Goal: Information Seeking & Learning: Learn about a topic

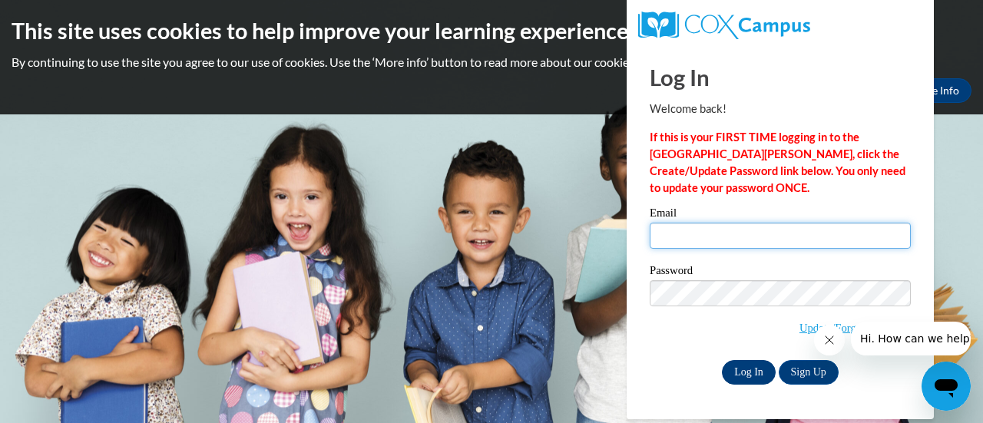
type input "kubrsar@sdmfschools.org"
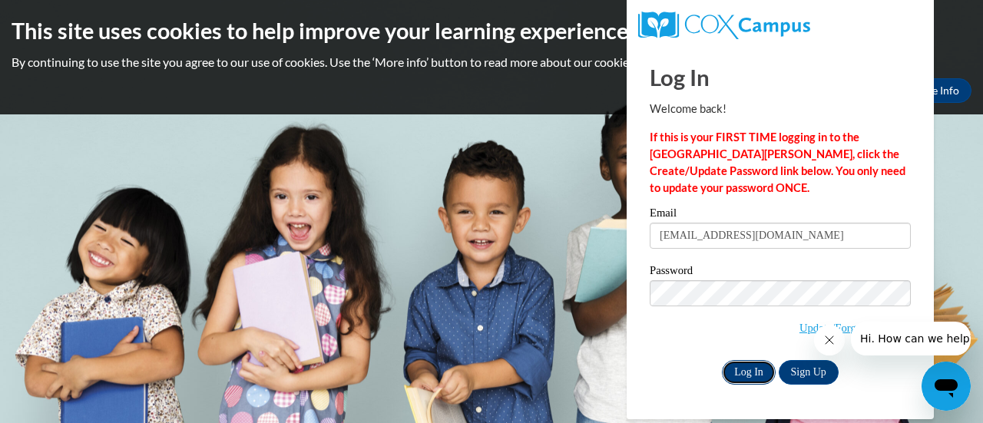
click at [756, 372] on input "Log In" at bounding box center [749, 372] width 54 height 25
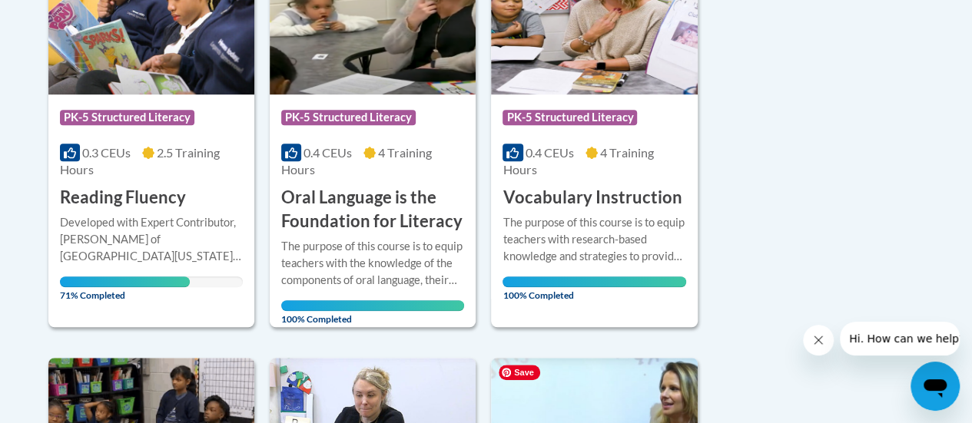
scroll to position [453, 0]
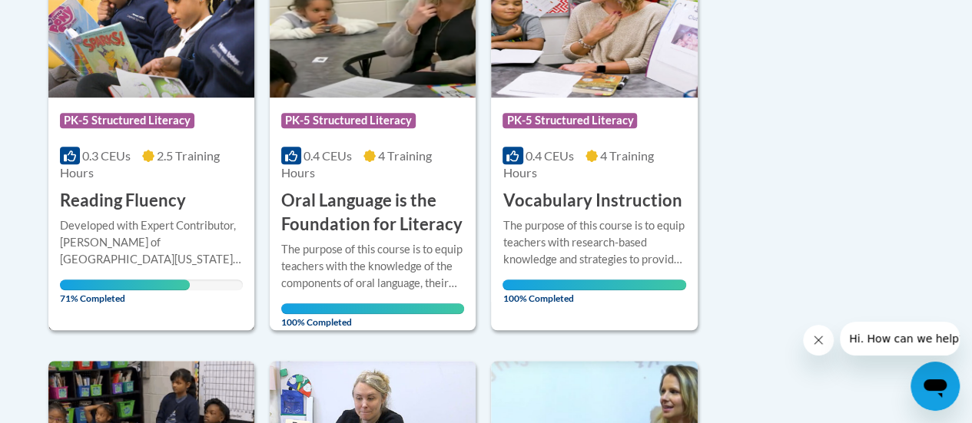
click at [135, 45] on img at bounding box center [151, 19] width 206 height 157
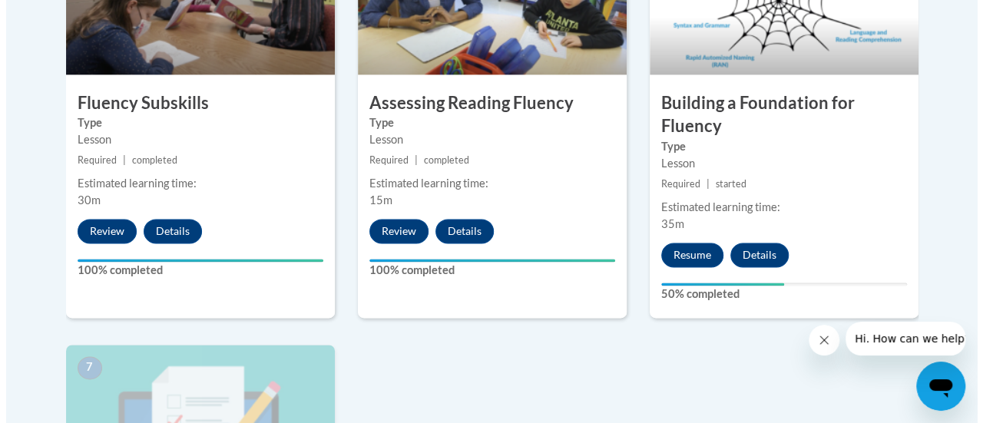
scroll to position [1043, 0]
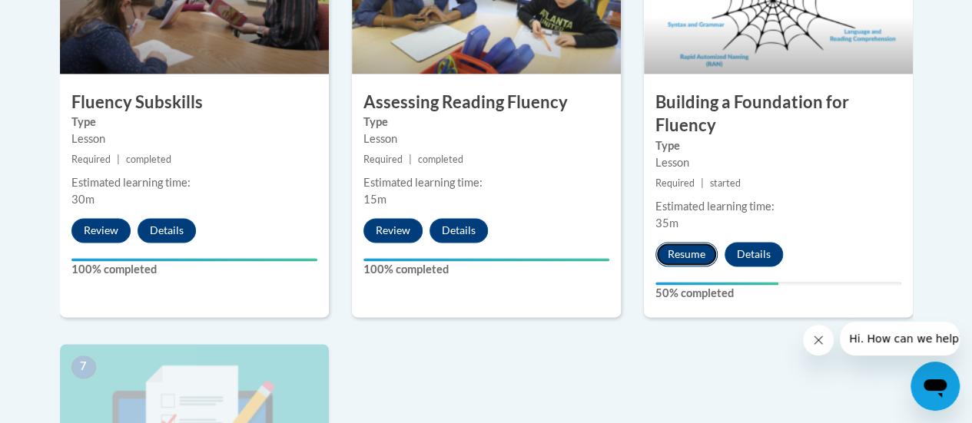
click at [692, 257] on button "Resume" at bounding box center [686, 254] width 62 height 25
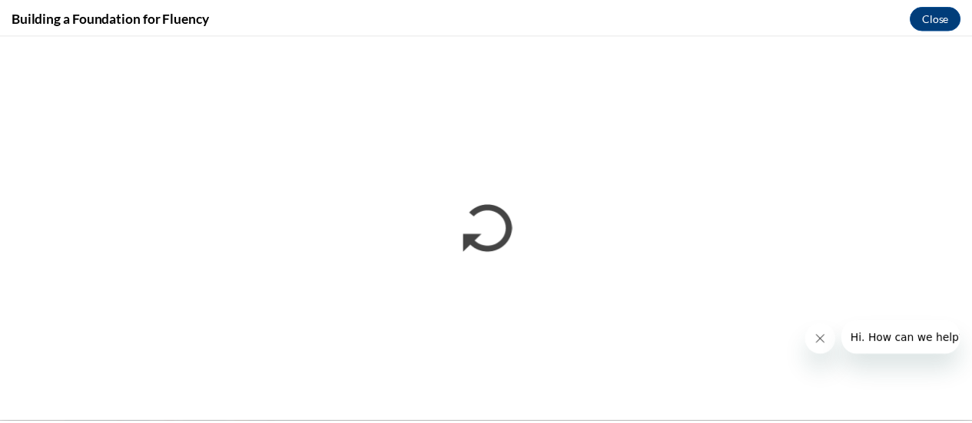
scroll to position [0, 0]
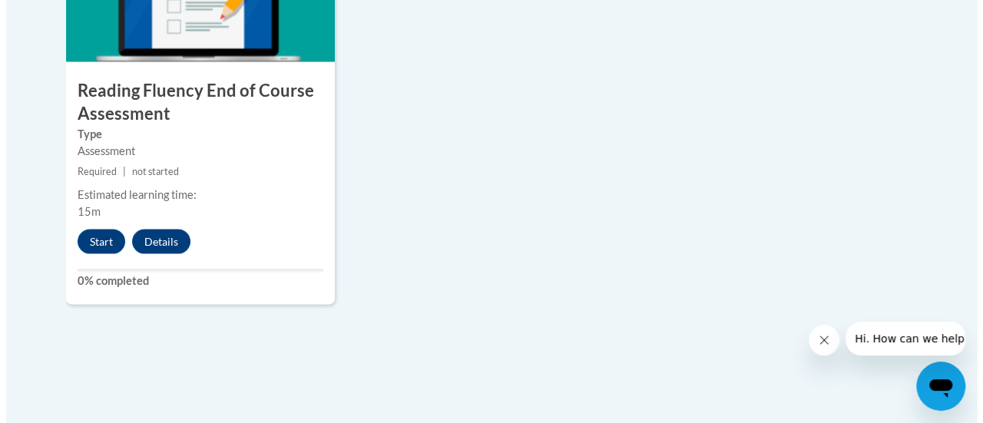
scroll to position [1484, 0]
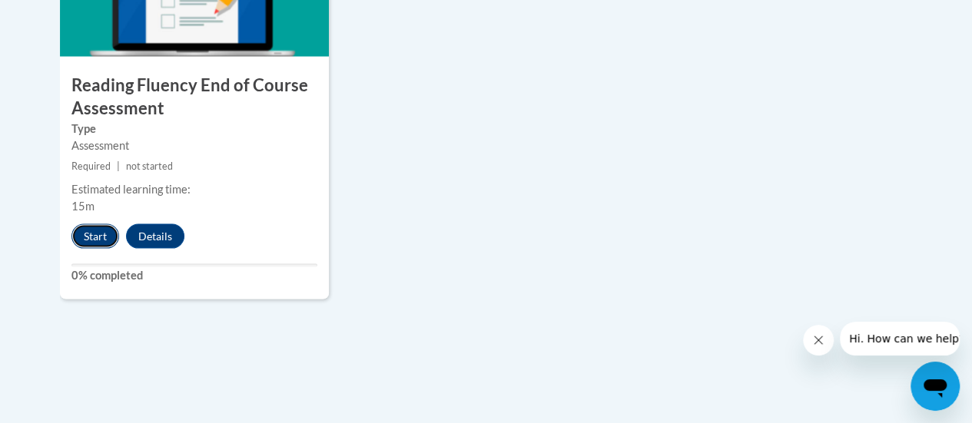
click at [88, 239] on button "Start" at bounding box center [95, 236] width 48 height 25
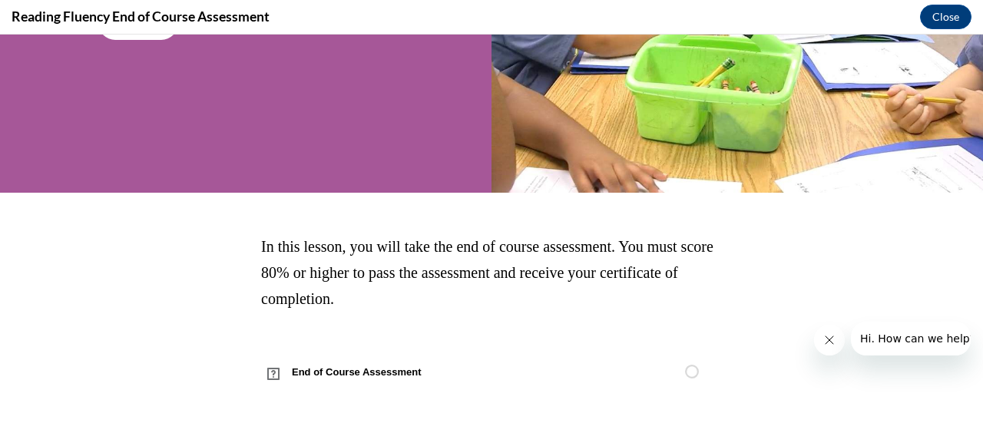
scroll to position [277, 0]
